Goal: Task Accomplishment & Management: Complete application form

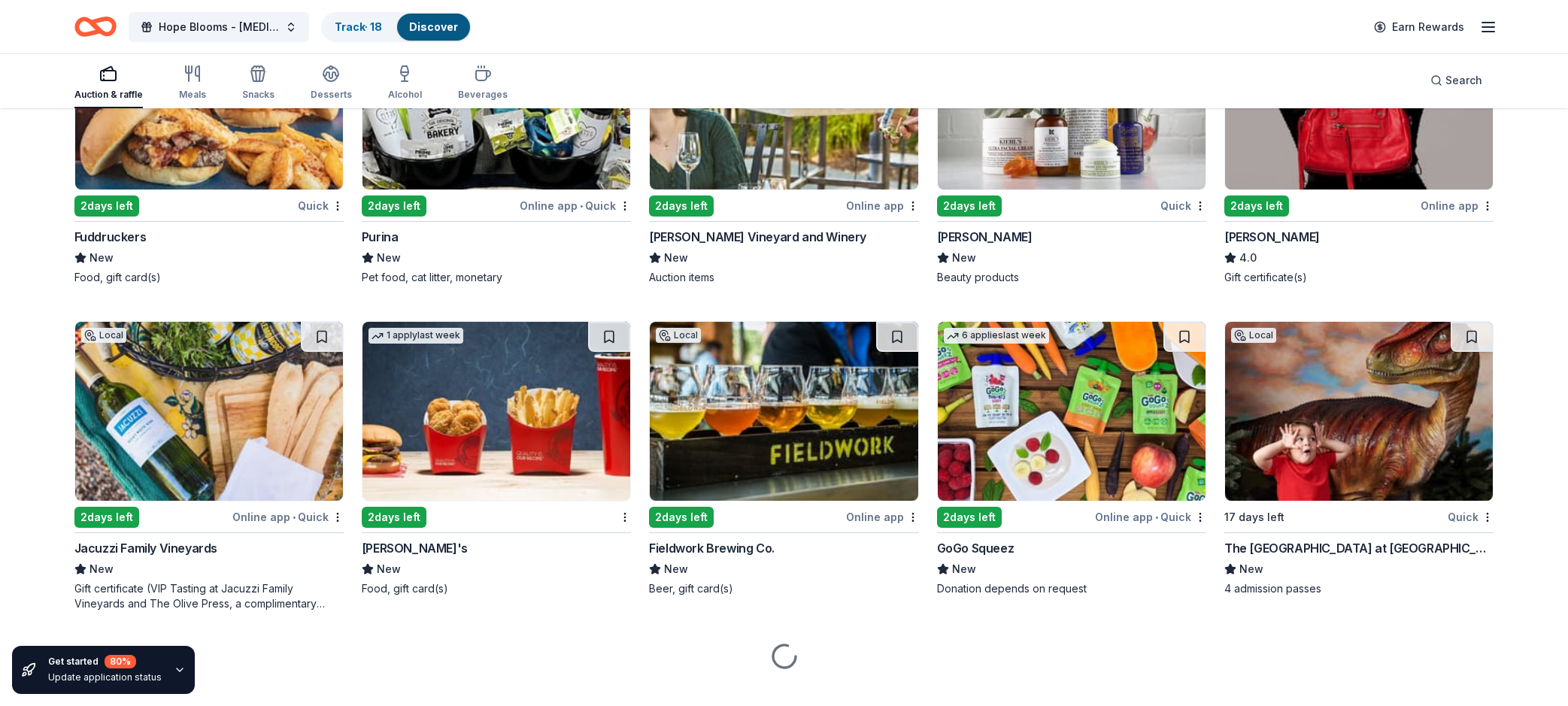
scroll to position [9876, 0]
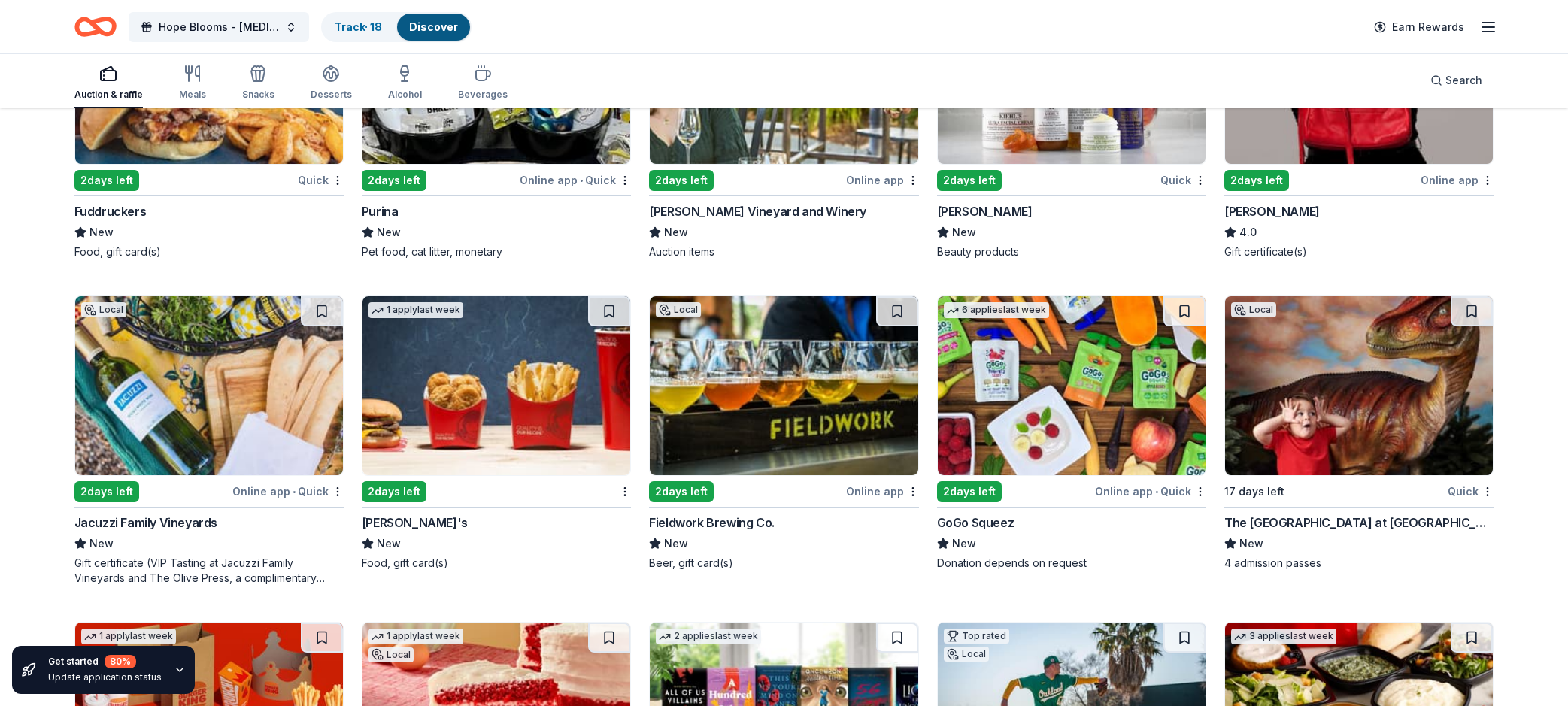
click at [1078, 388] on img at bounding box center [1071, 386] width 268 height 179
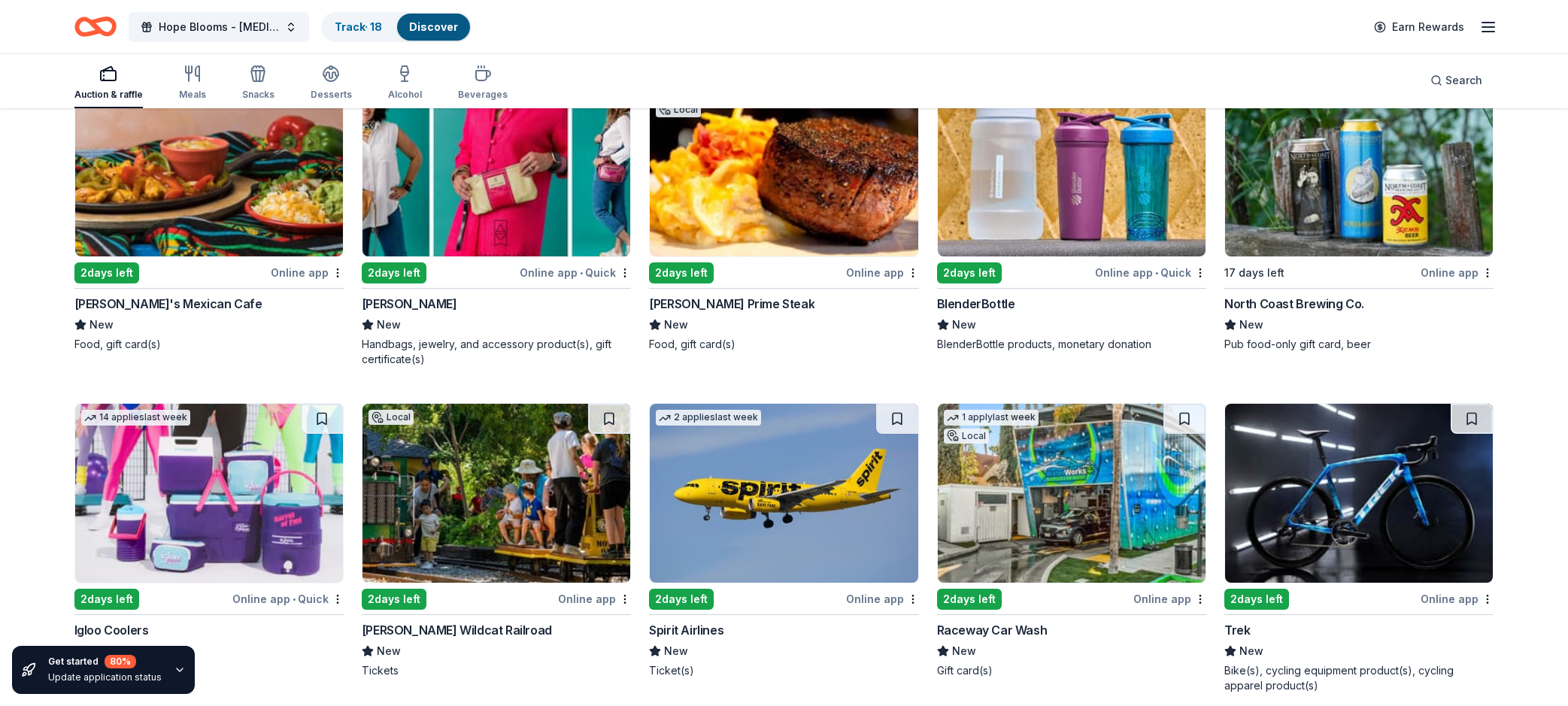
scroll to position [12807, 0]
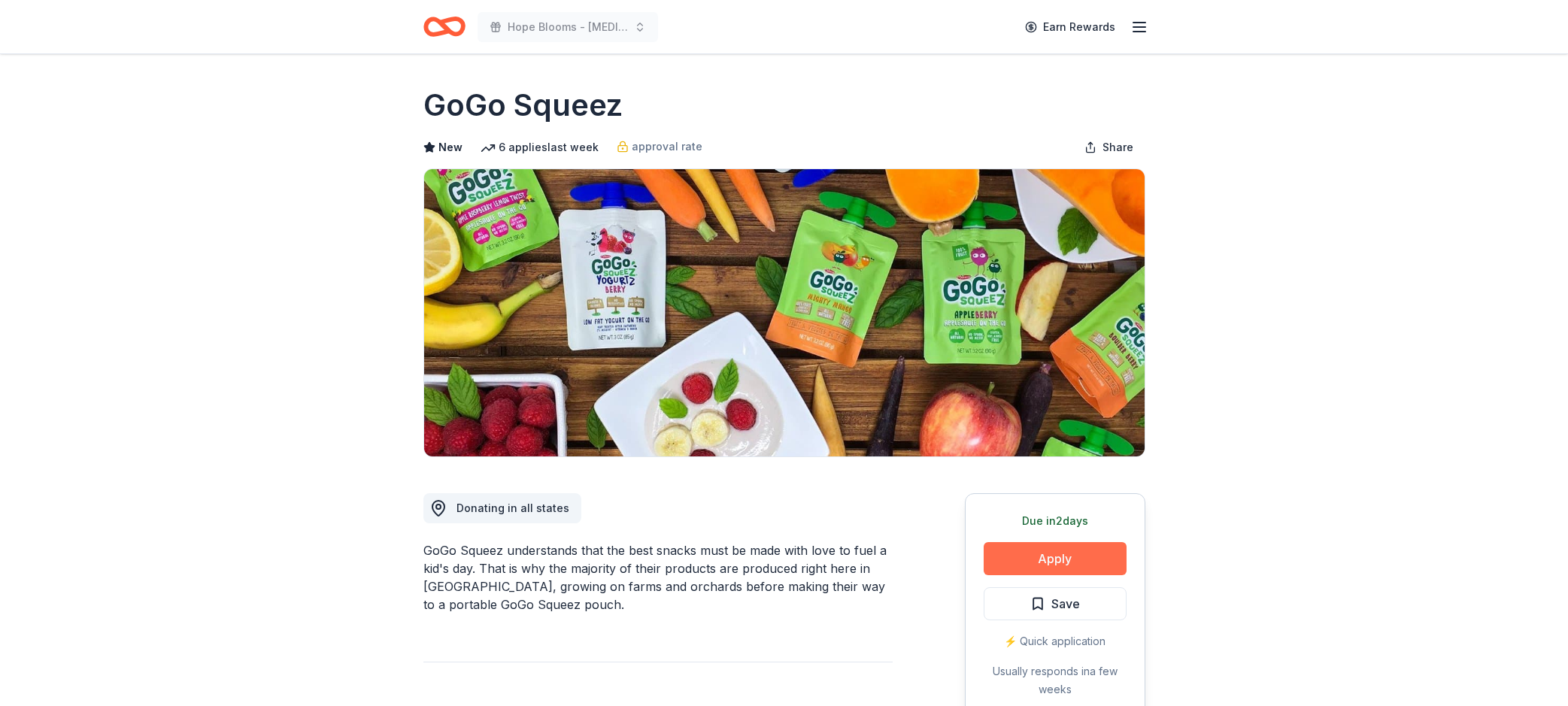
click at [1016, 563] on button "Apply" at bounding box center [1054, 558] width 143 height 33
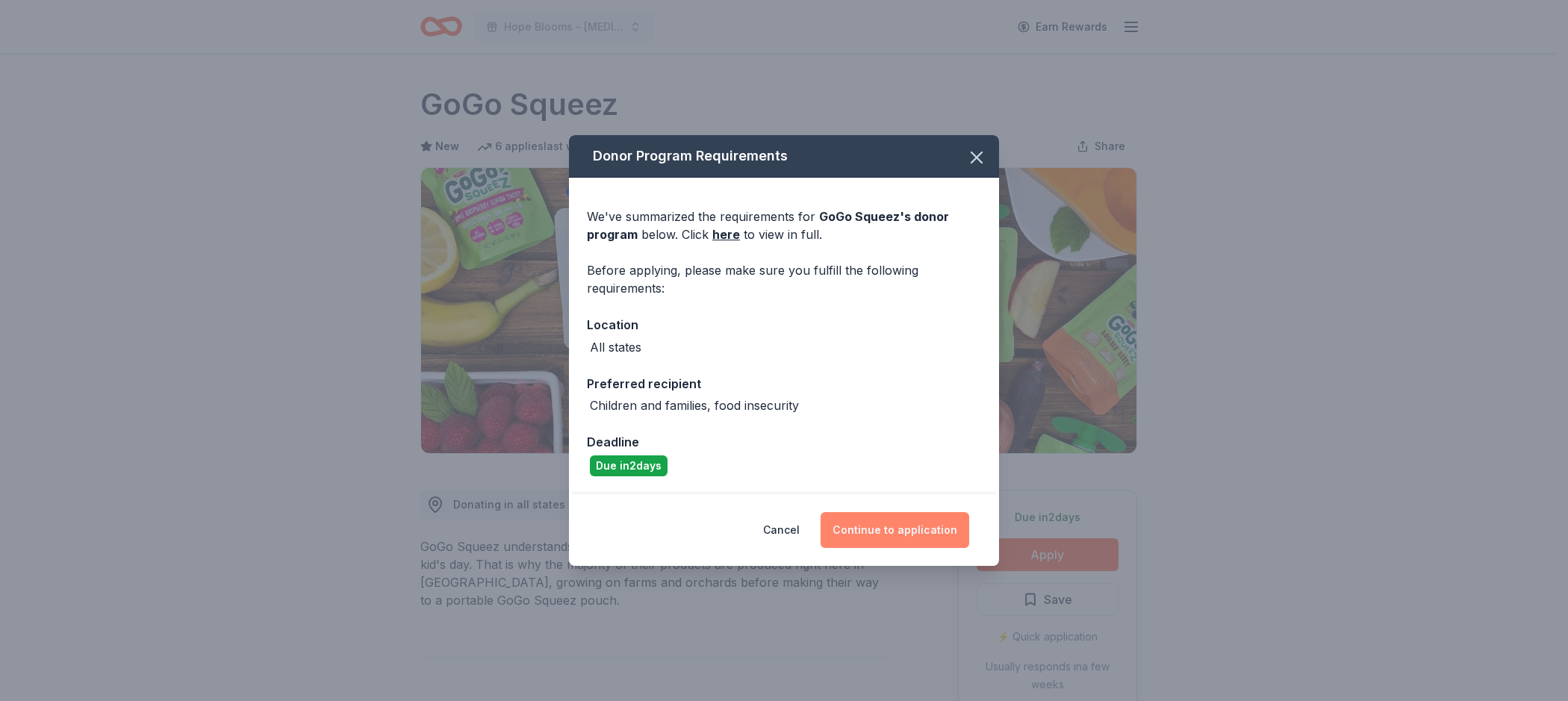
click at [894, 541] on button "Continue to application" at bounding box center [895, 530] width 149 height 36
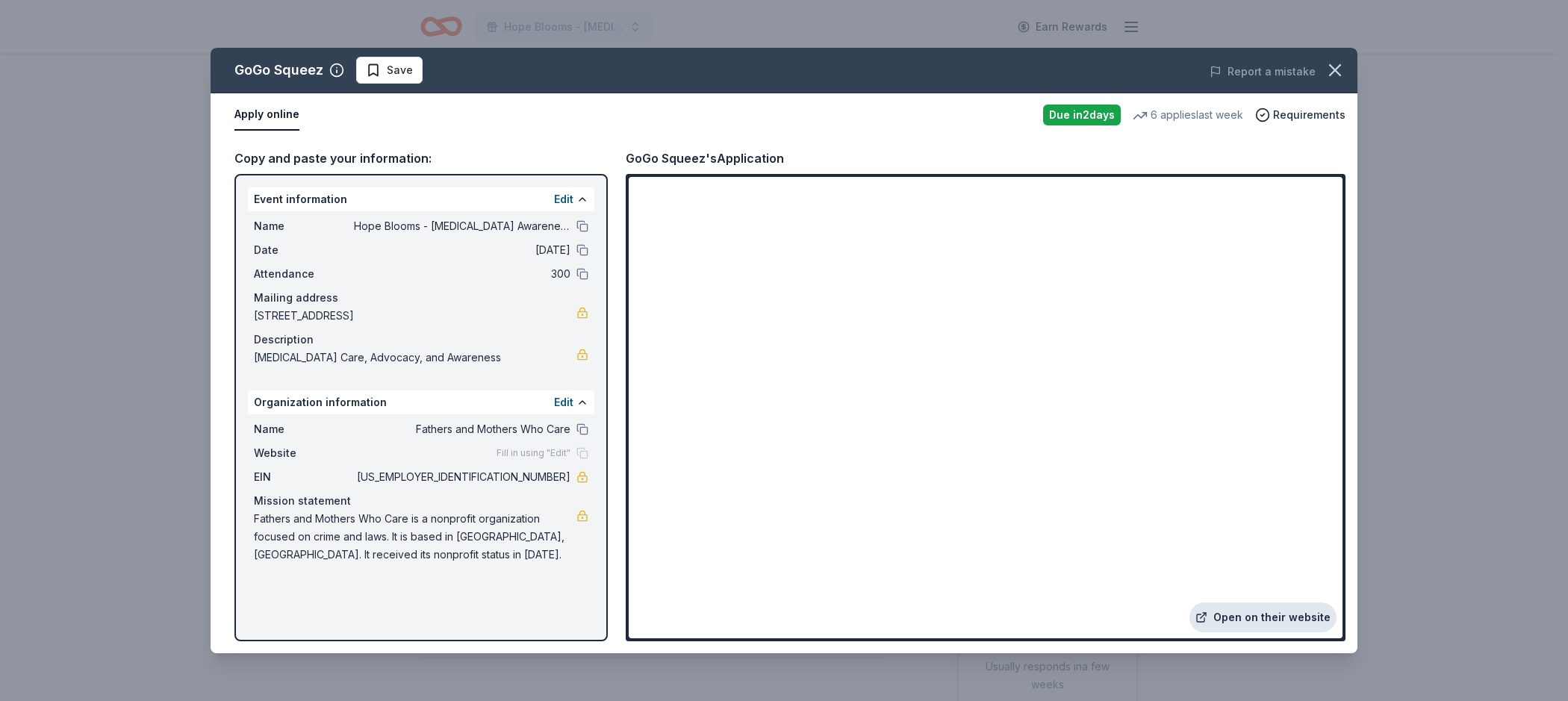
click at [1299, 627] on link "Open on their website" at bounding box center [1264, 617] width 147 height 30
click at [1331, 69] on icon "button" at bounding box center [1336, 71] width 21 height 21
